Goal: Transaction & Acquisition: Download file/media

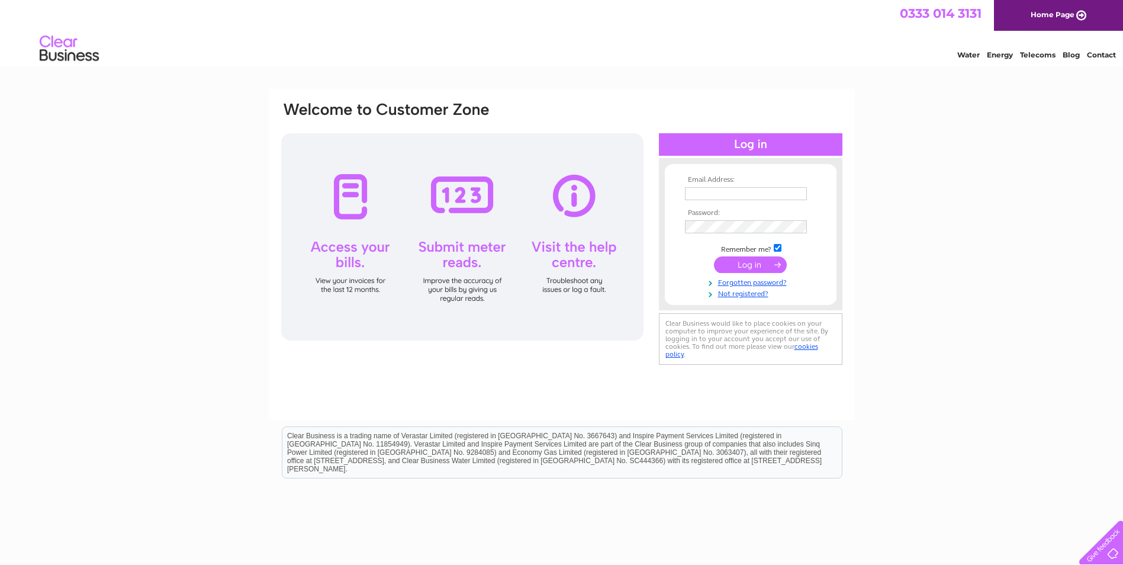
type input "costcutter.royaldocks@outlook.com"
click at [743, 260] on input "submit" at bounding box center [750, 264] width 73 height 17
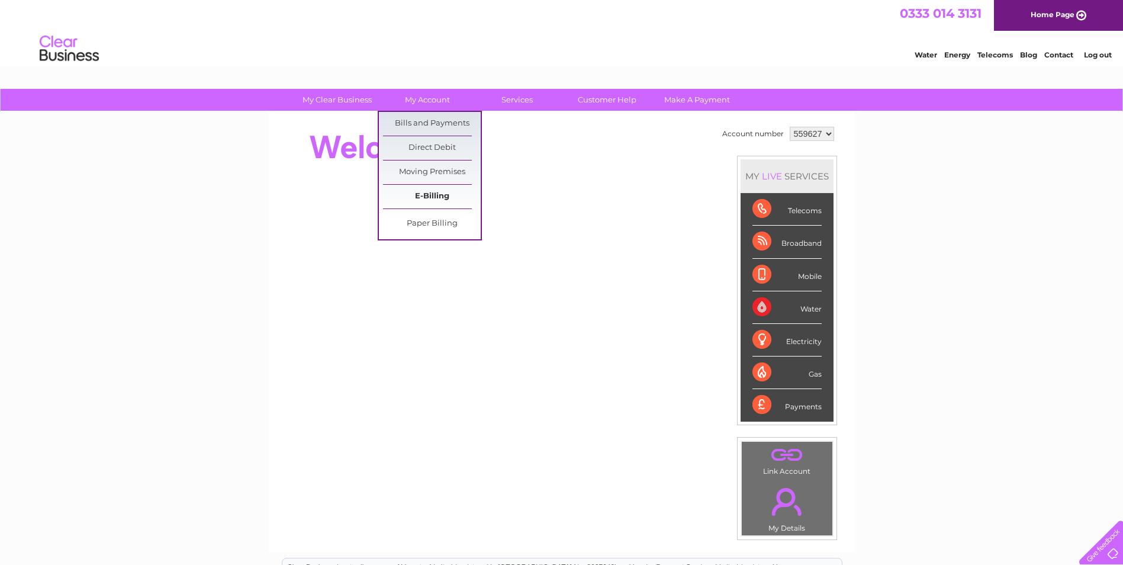
click at [425, 195] on link "E-Billing" at bounding box center [432, 197] width 98 height 24
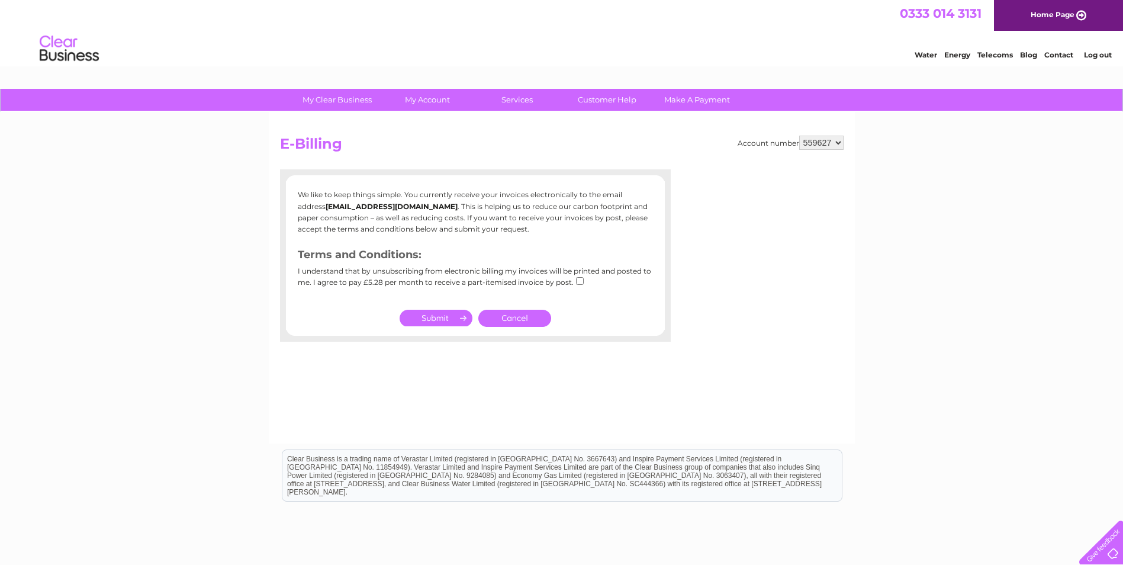
click at [494, 312] on link "Cancel" at bounding box center [514, 317] width 73 height 17
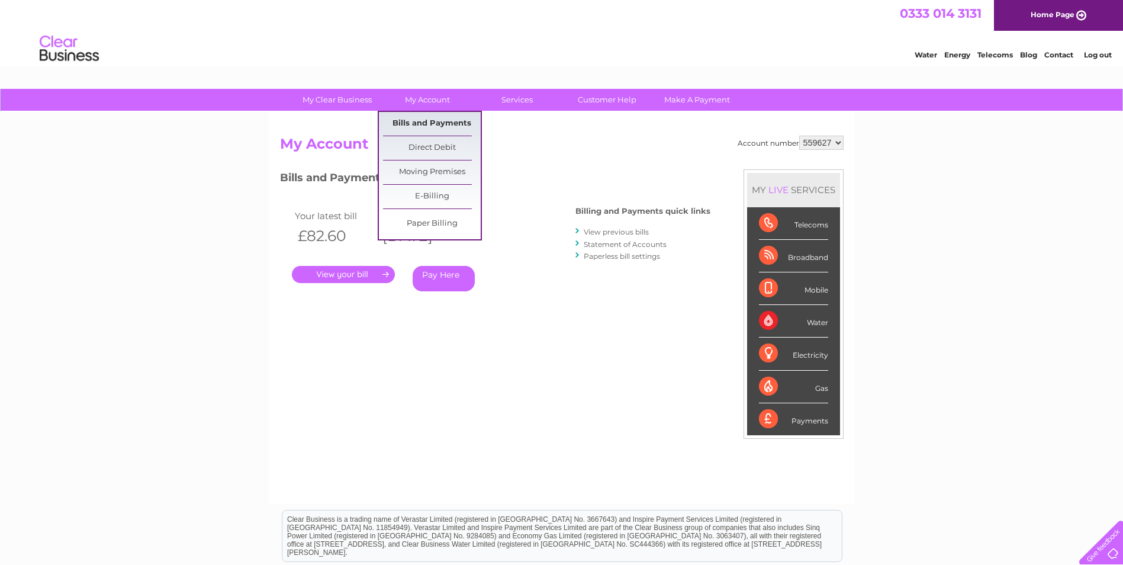
click at [416, 127] on link "Bills and Payments" at bounding box center [432, 124] width 98 height 24
click at [407, 120] on link "Bills and Payments" at bounding box center [432, 124] width 98 height 24
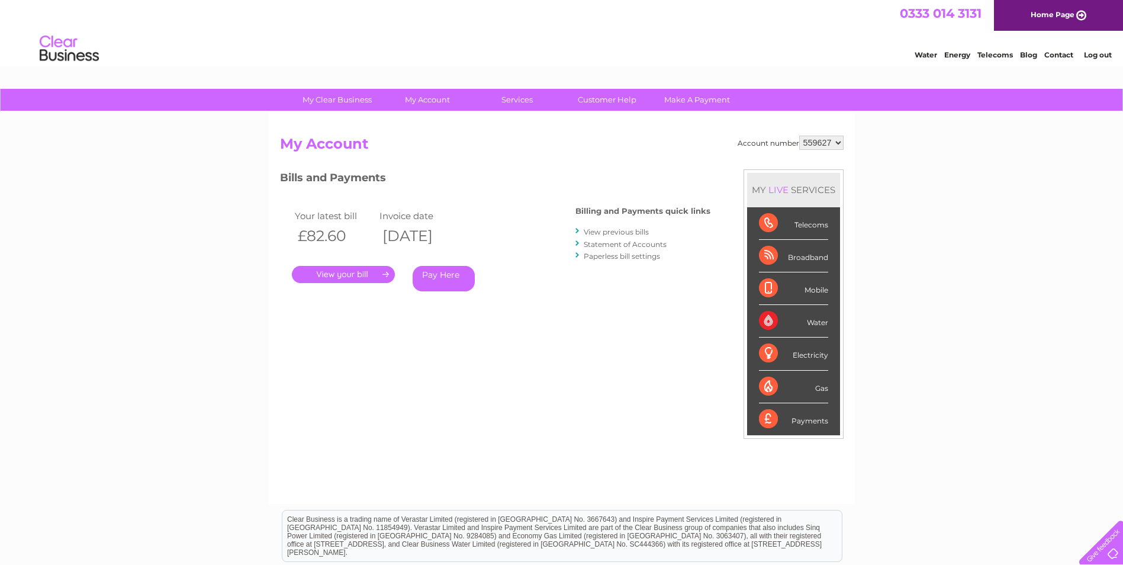
click at [315, 273] on link "." at bounding box center [343, 274] width 103 height 17
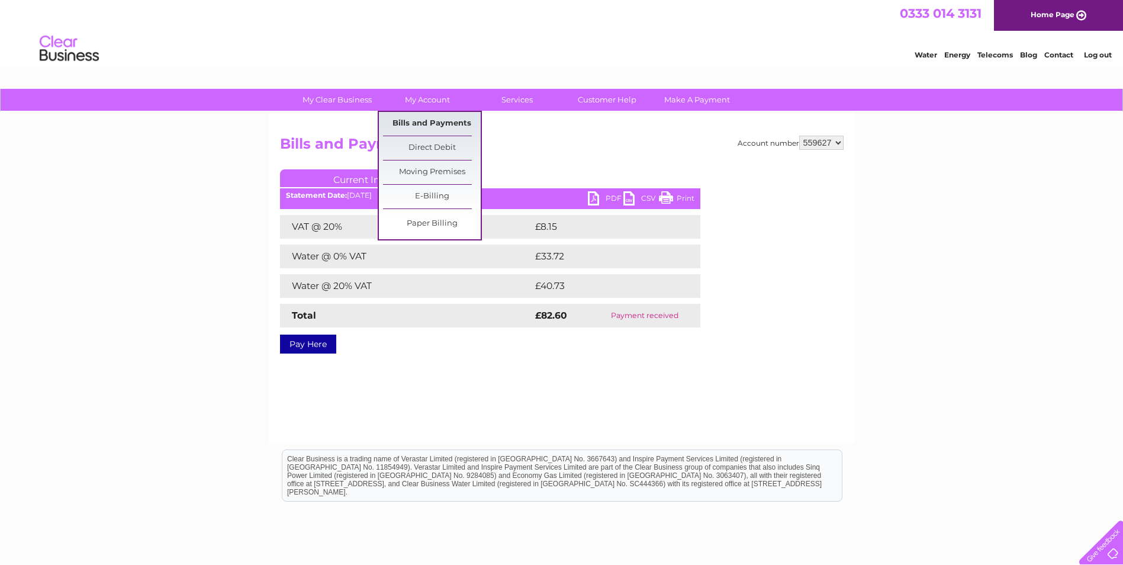
click at [420, 122] on link "Bills and Payments" at bounding box center [432, 124] width 98 height 24
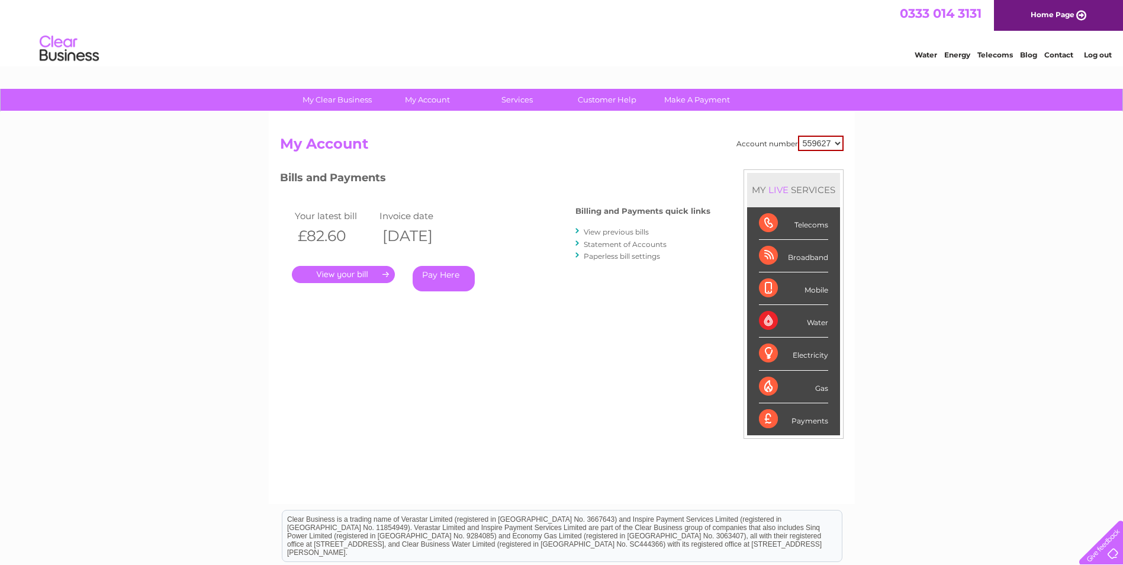
click at [600, 229] on link "View previous bills" at bounding box center [615, 231] width 65 height 9
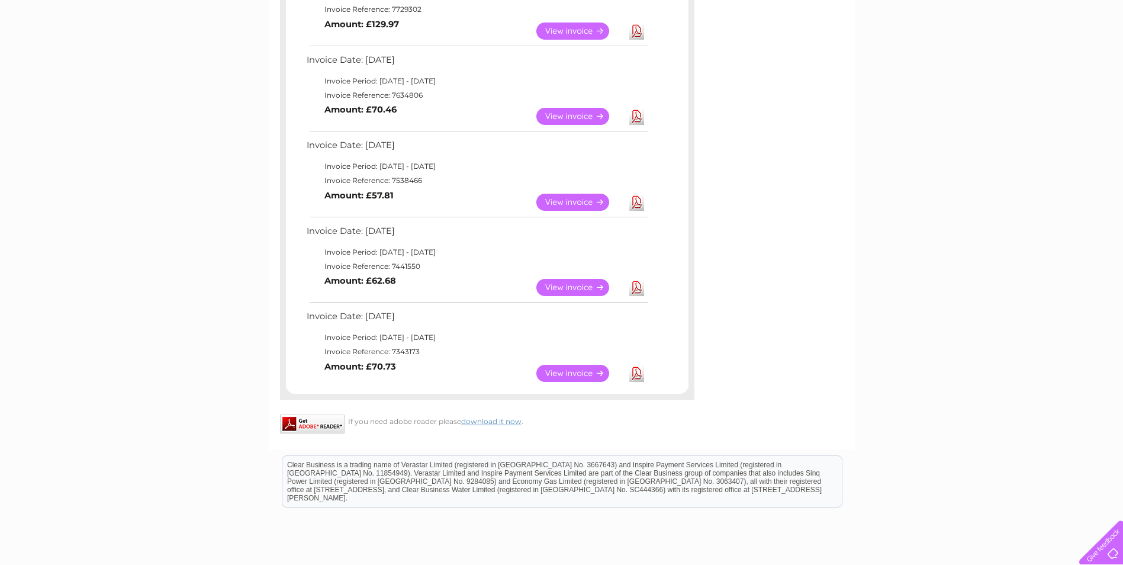
scroll to position [515, 0]
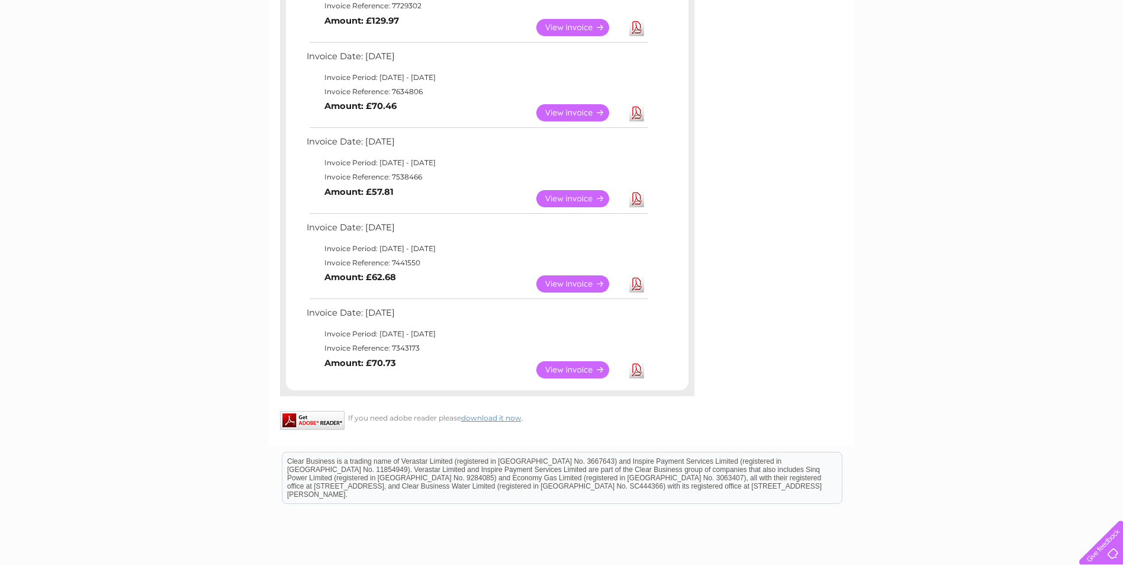
drag, startPoint x: 1127, startPoint y: 289, endPoint x: 1062, endPoint y: 65, distance: 233.5
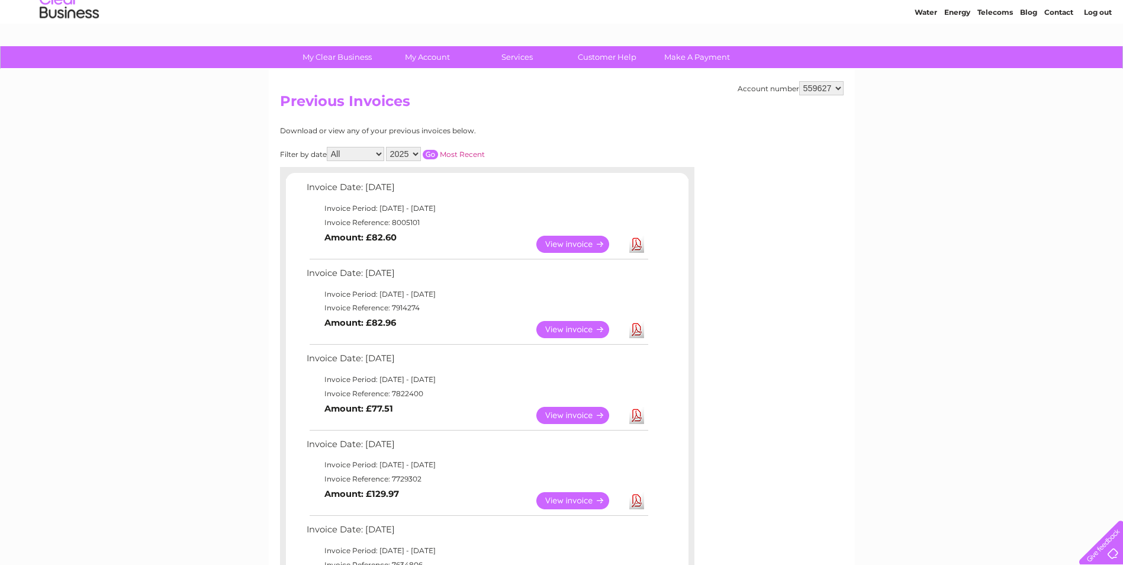
scroll to position [42, 0]
click at [417, 154] on select "2025 2024 2023 2022" at bounding box center [403, 154] width 35 height 14
select select "2024"
click at [387, 147] on select "2025 2024 2023 2022" at bounding box center [403, 154] width 35 height 14
click at [430, 154] on input "button" at bounding box center [430, 154] width 15 height 9
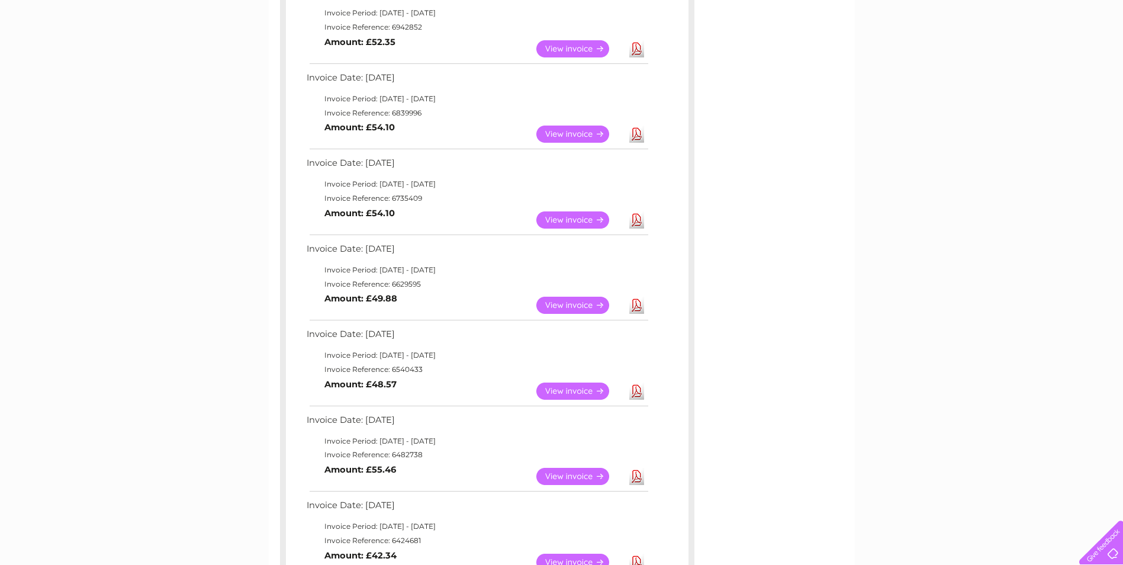
scroll to position [504, 0]
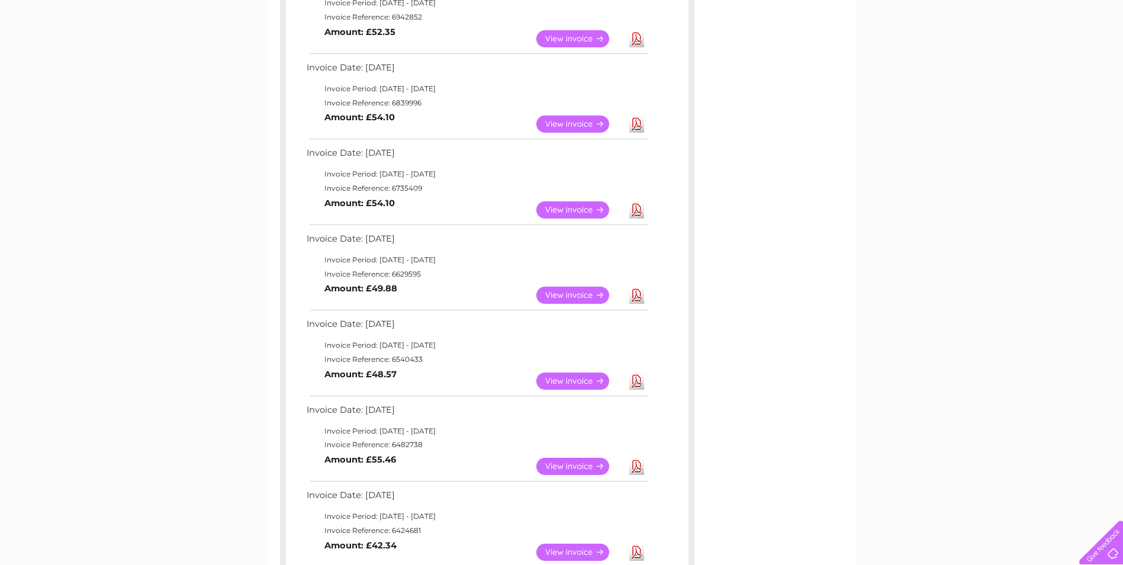
click at [640, 294] on link "Download" at bounding box center [636, 294] width 15 height 17
